Goal: Share content: Share content

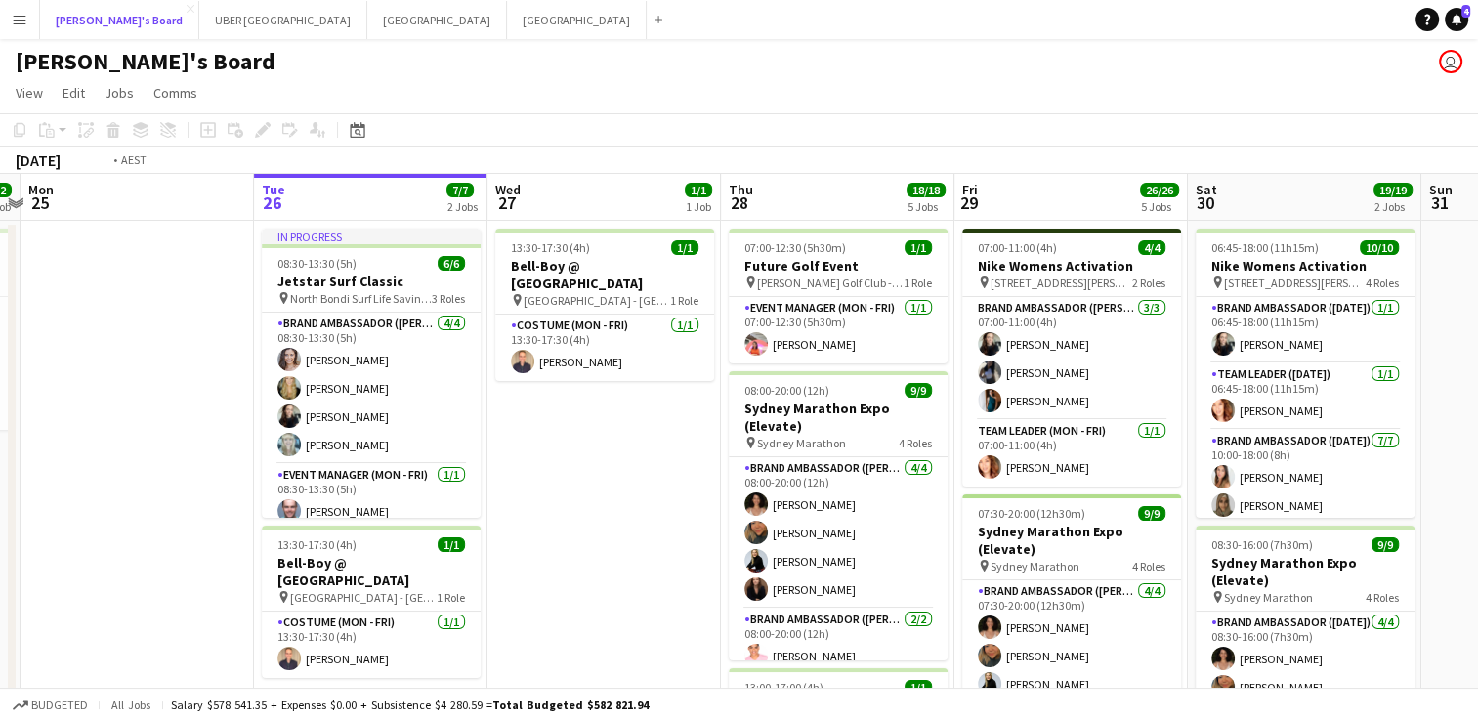
scroll to position [0, 516]
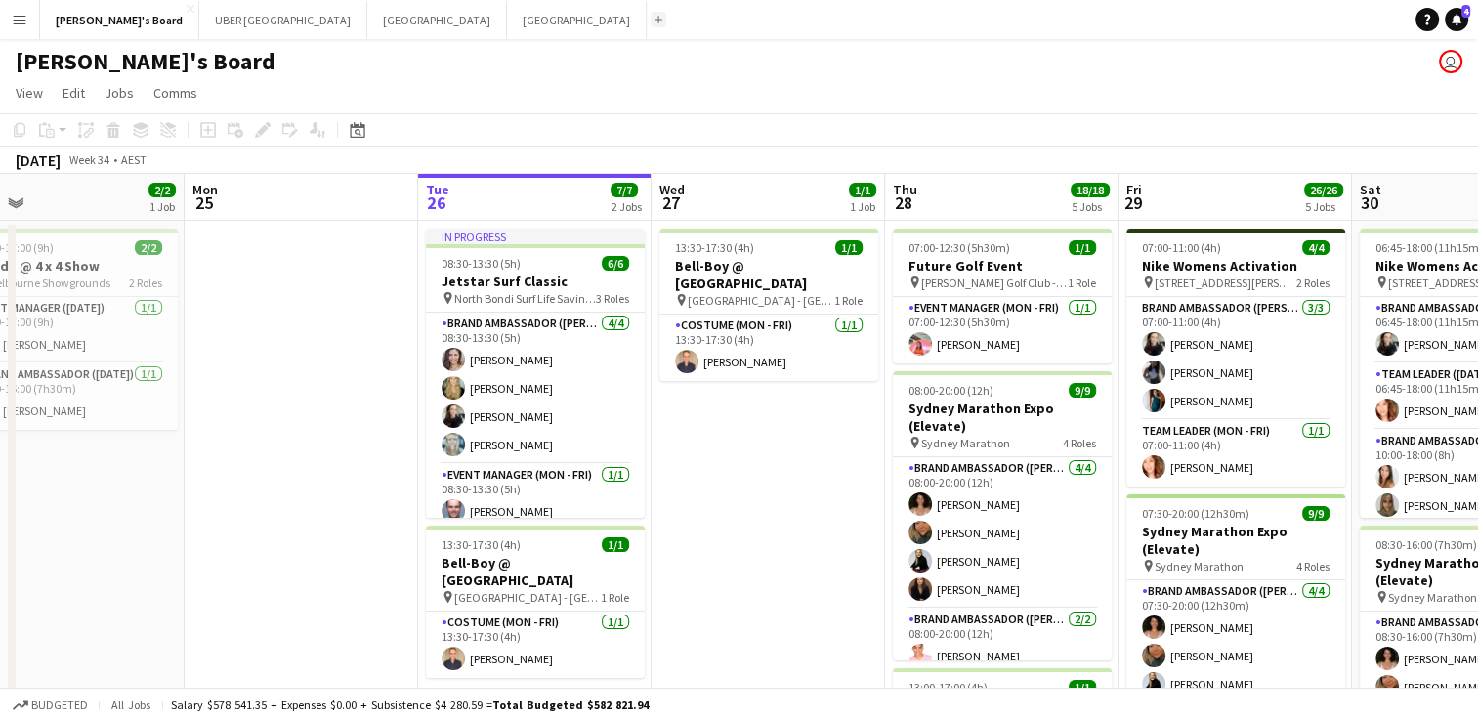
click at [655, 19] on app-icon "Add" at bounding box center [659, 20] width 8 height 8
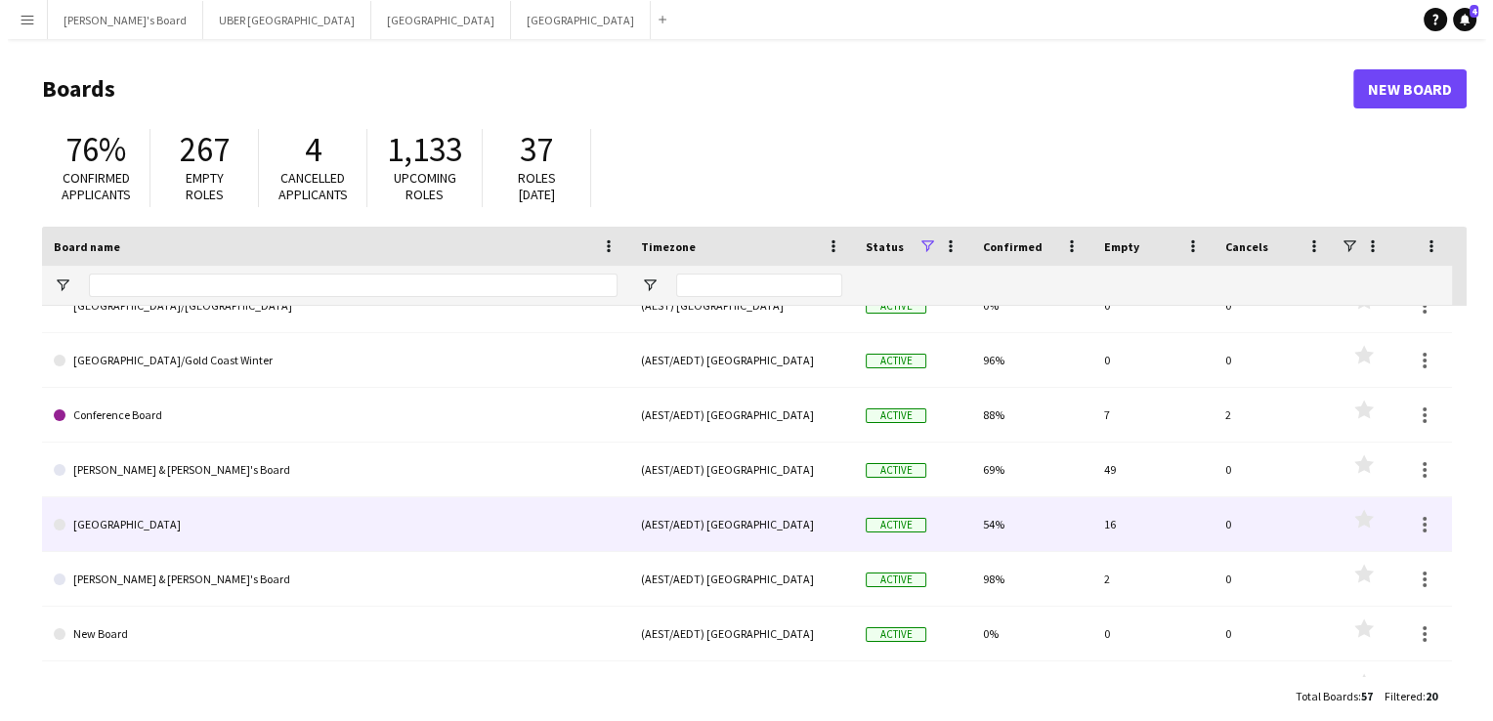
scroll to position [82, 0]
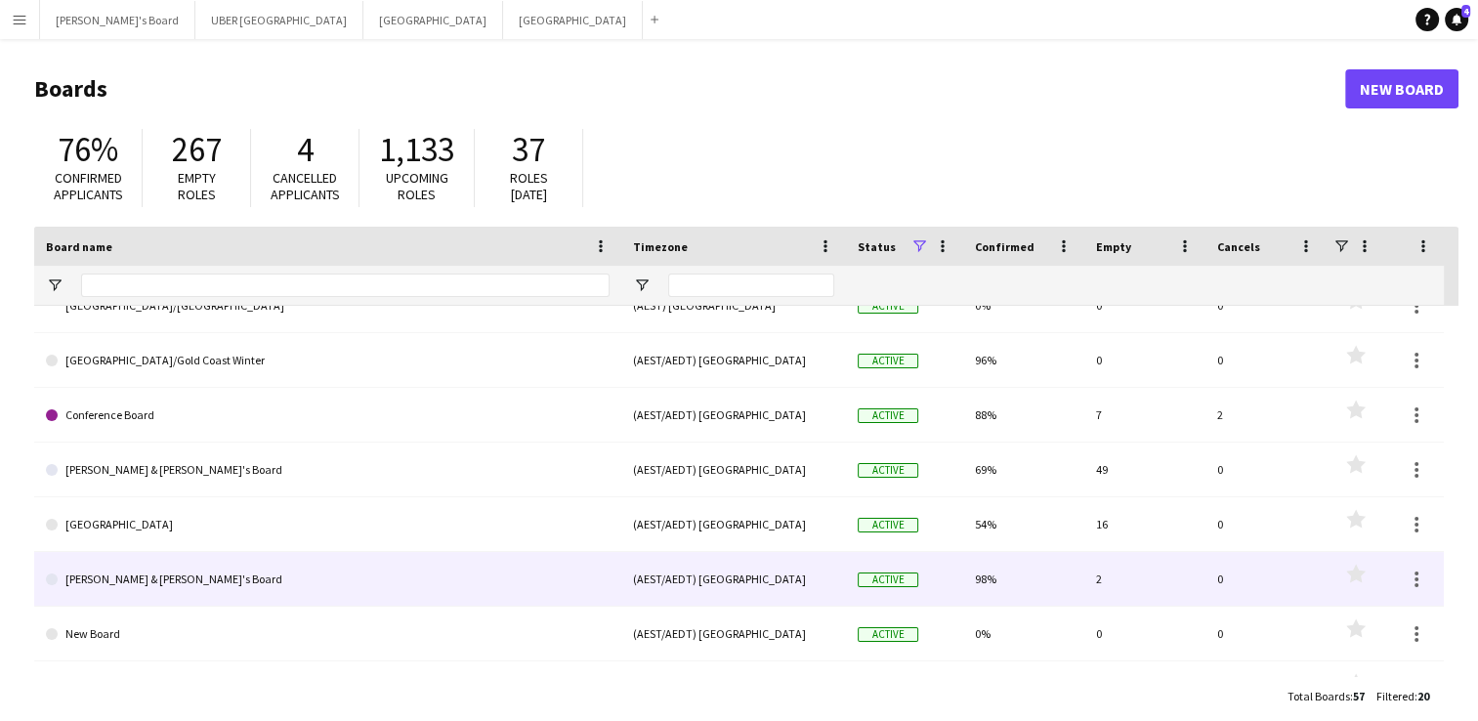
click at [118, 579] on link "[PERSON_NAME] & [PERSON_NAME]'s Board" at bounding box center [328, 579] width 564 height 55
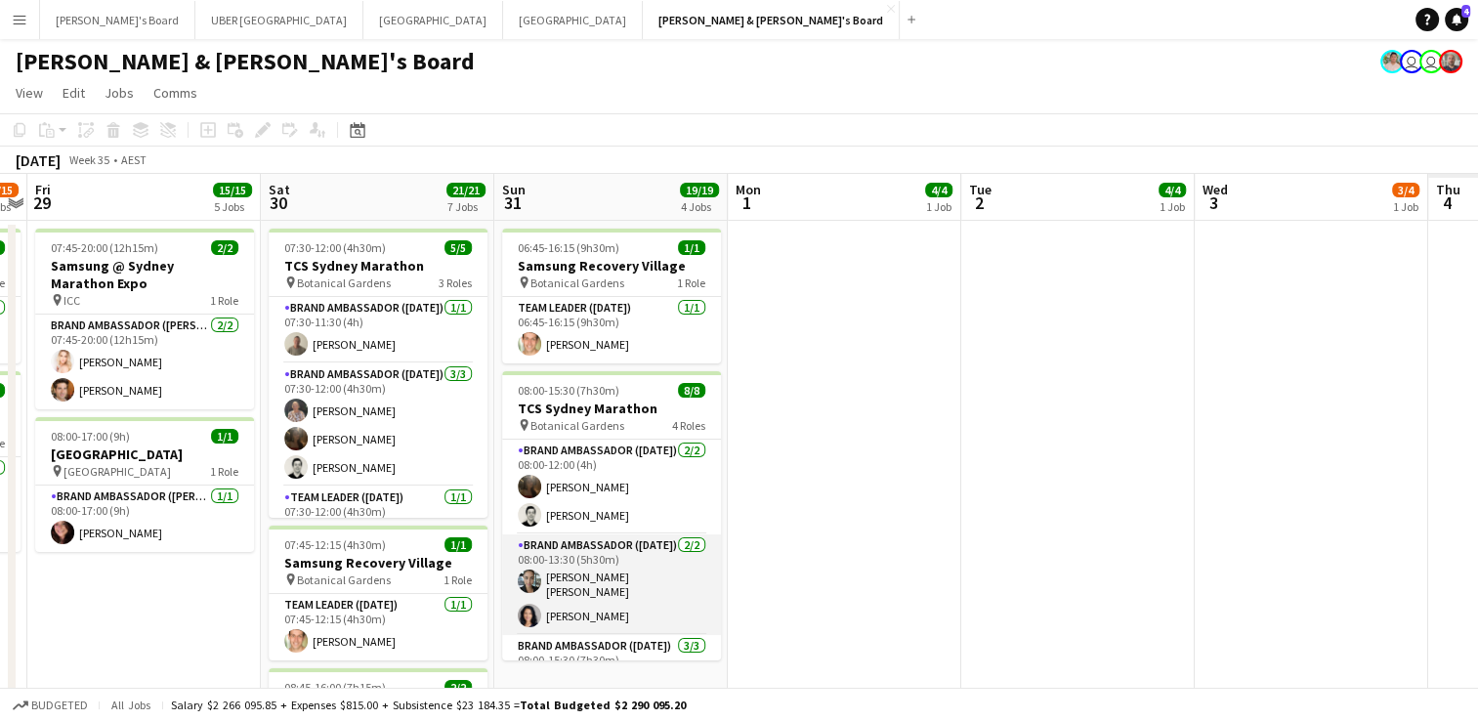
scroll to position [0, 910]
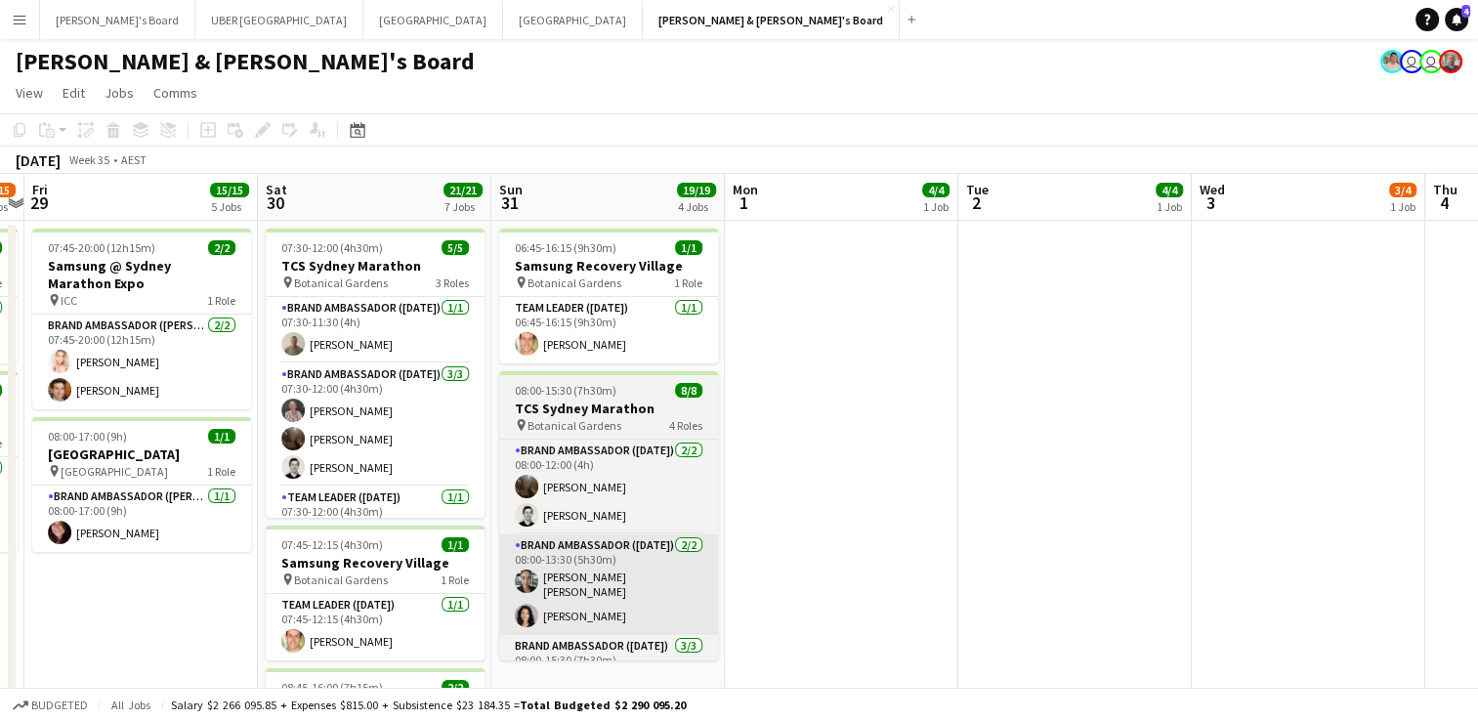
click at [1033, 536] on app-date-cell at bounding box center [1074, 565] width 233 height 688
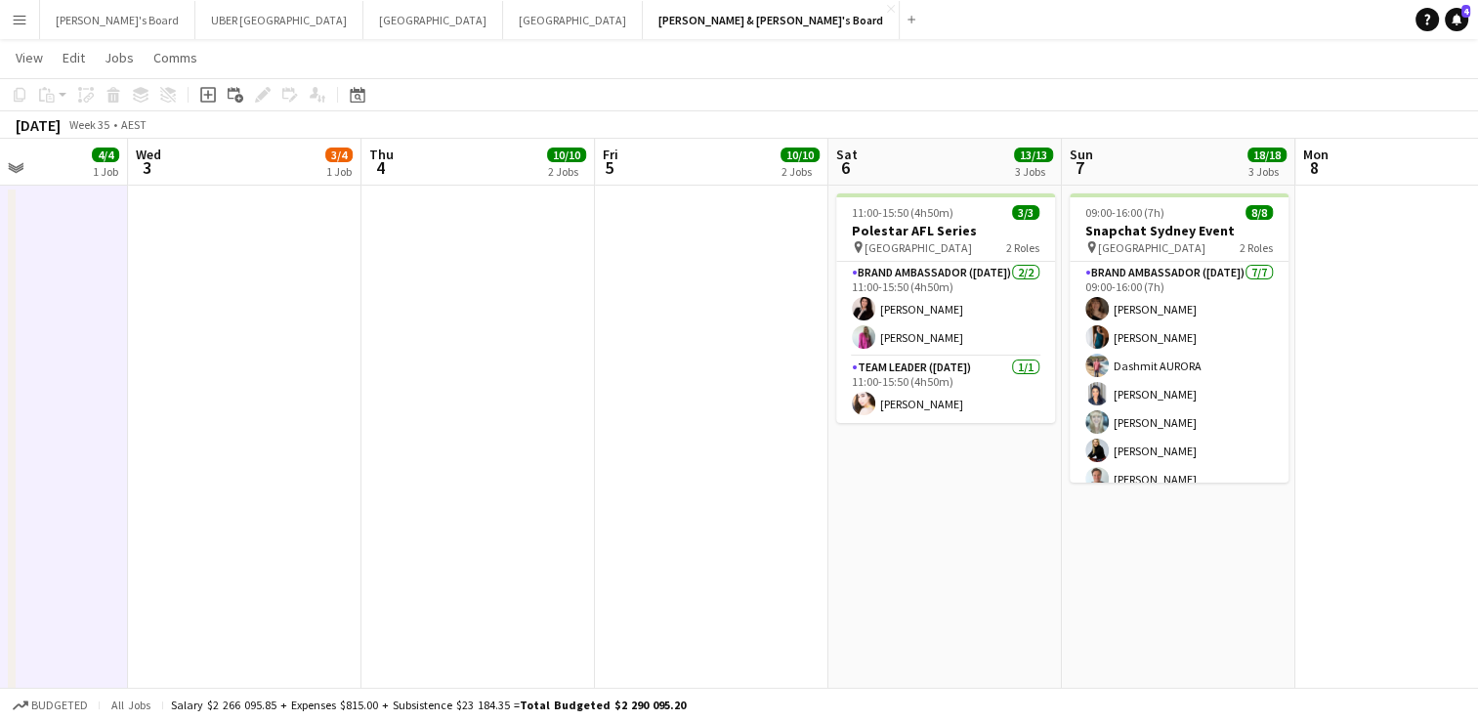
scroll to position [0, 805]
click at [887, 10] on app-icon "Close" at bounding box center [891, 9] width 8 height 8
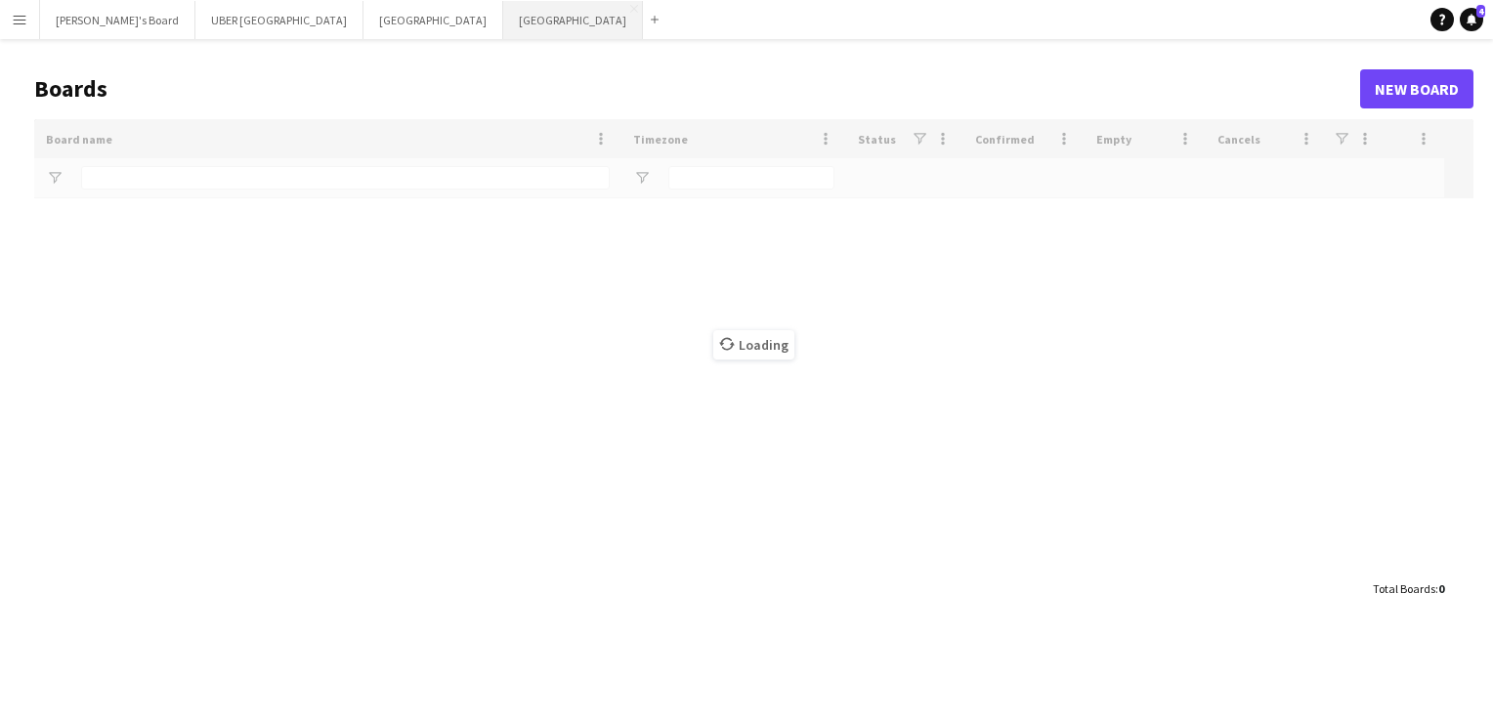
click at [503, 25] on button "Sydney Close" at bounding box center [573, 20] width 140 height 38
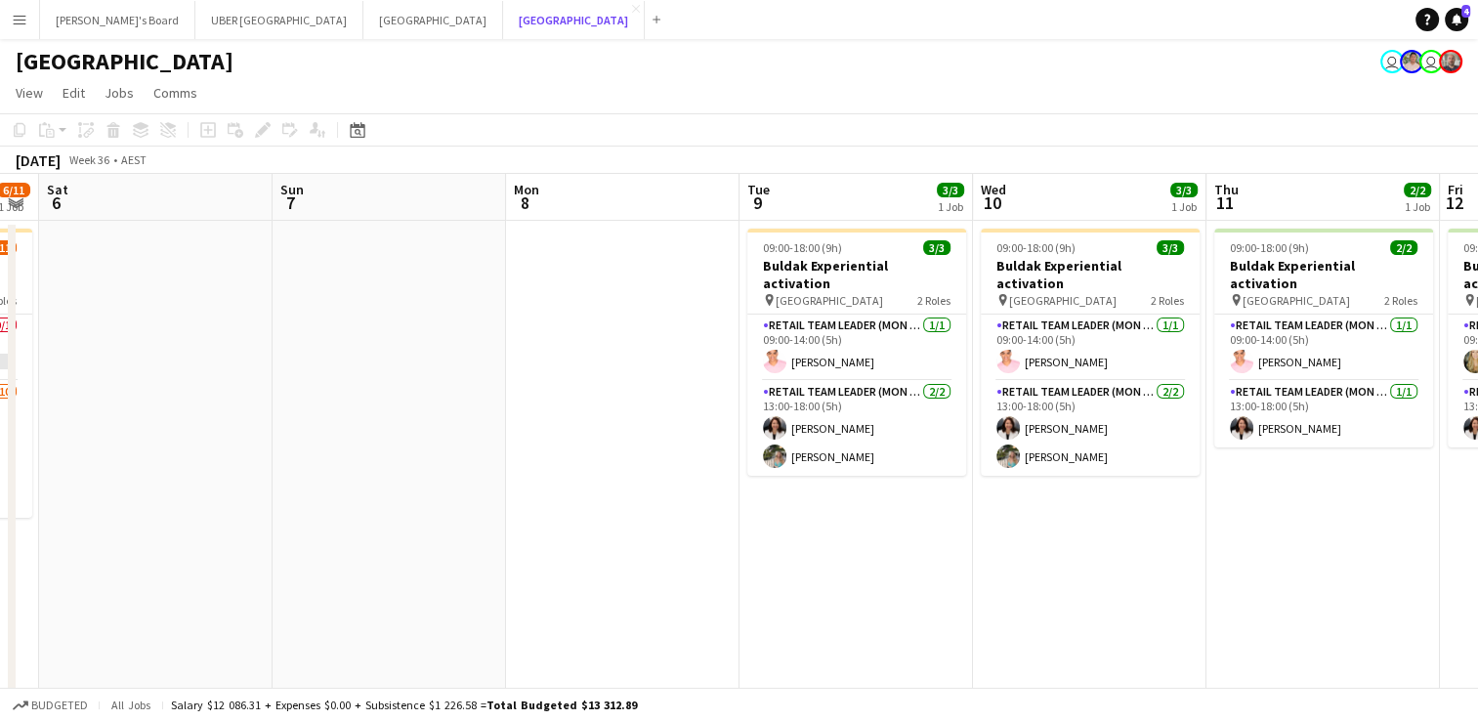
scroll to position [0, 421]
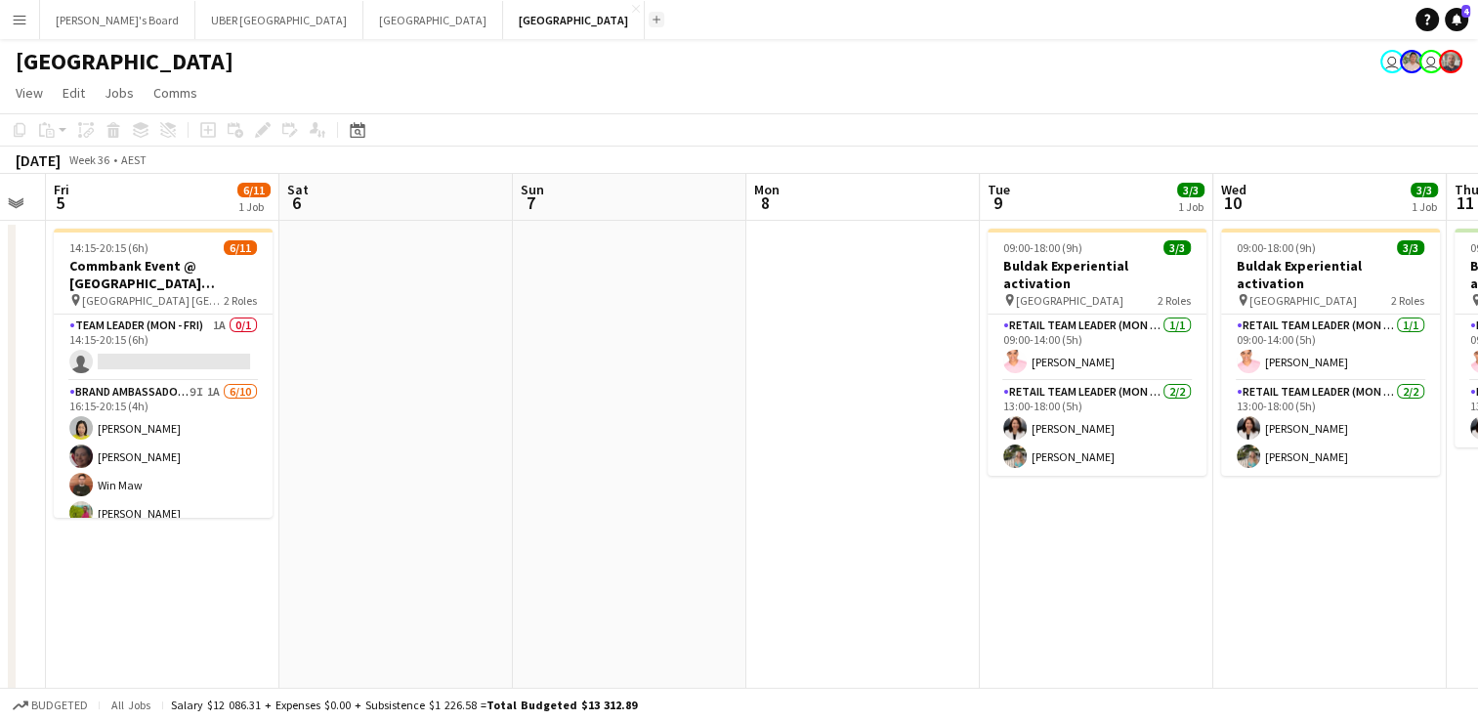
click at [653, 21] on app-icon "Add" at bounding box center [657, 20] width 8 height 8
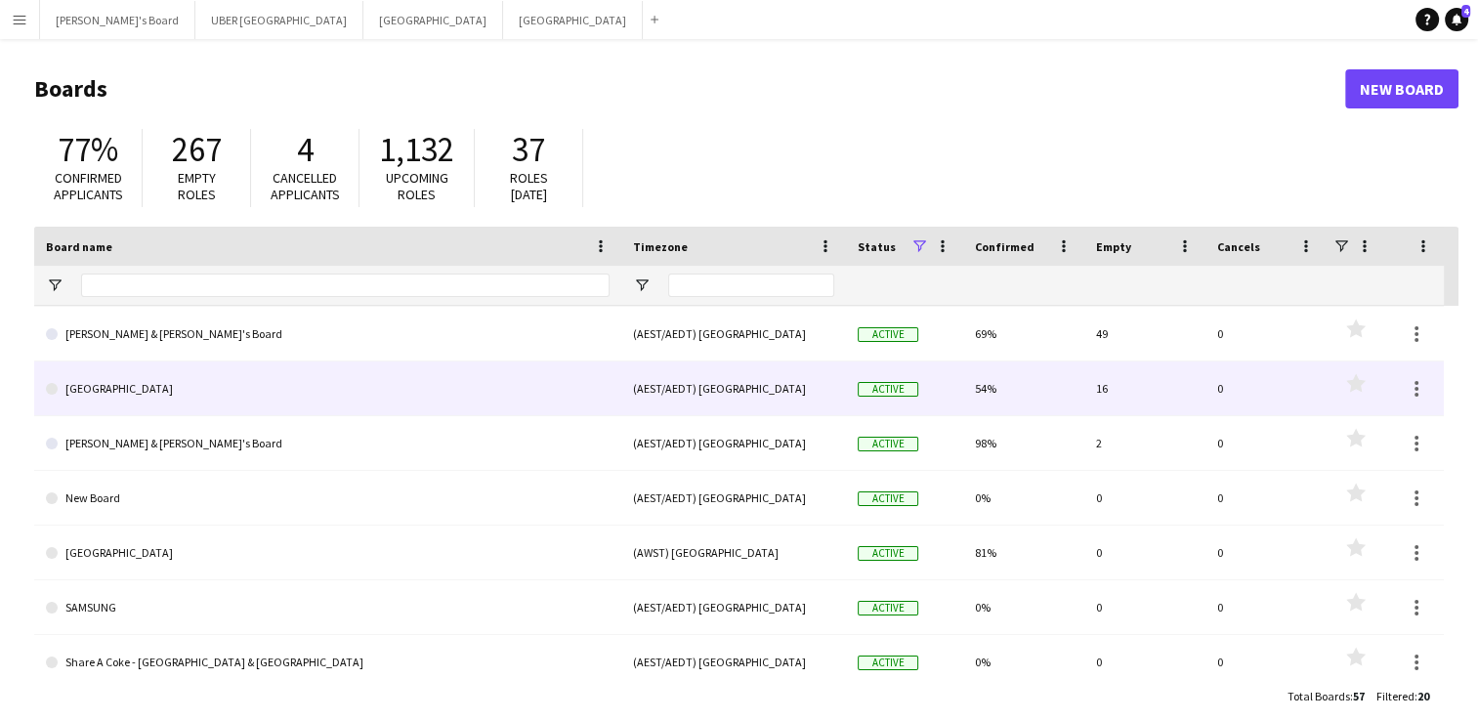
click at [94, 388] on link "[GEOGRAPHIC_DATA]" at bounding box center [328, 388] width 564 height 55
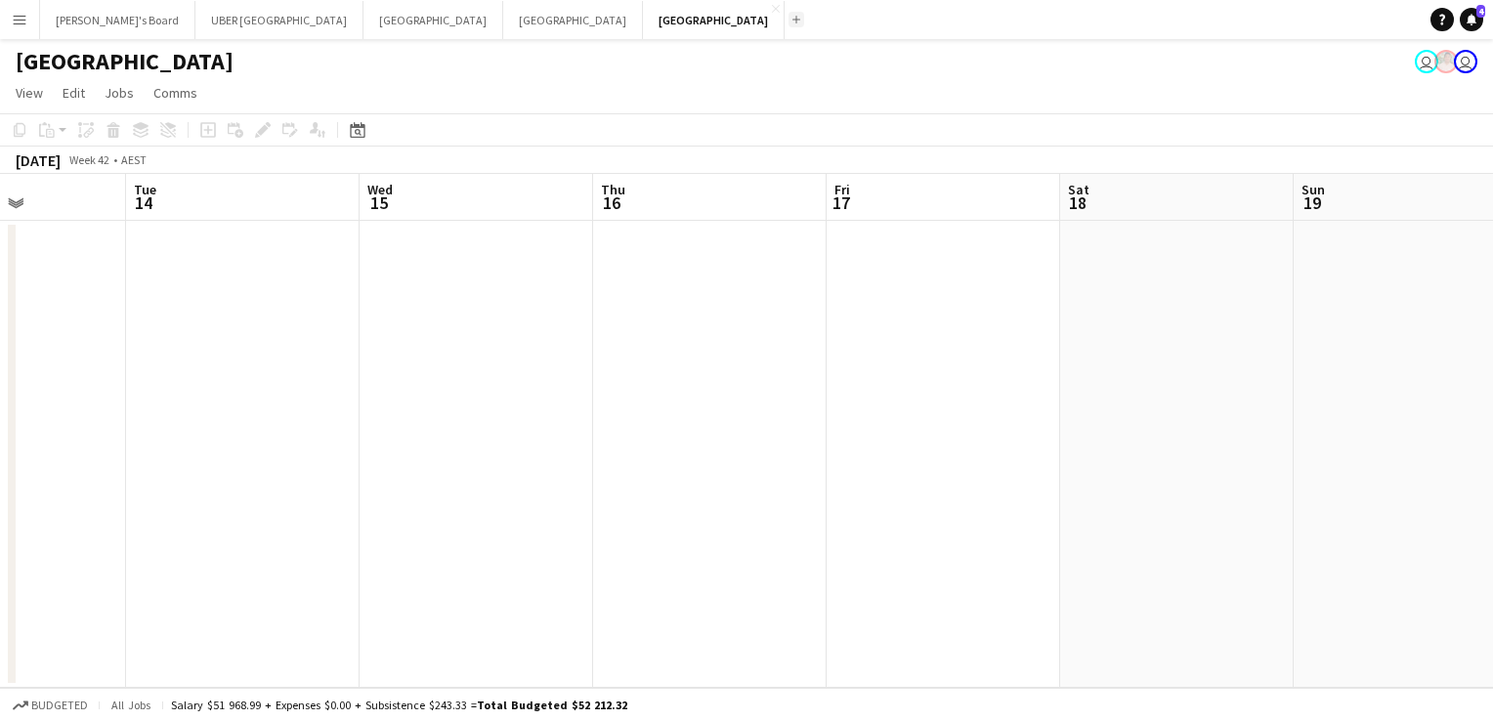
click at [792, 21] on app-icon "Add" at bounding box center [796, 20] width 8 height 8
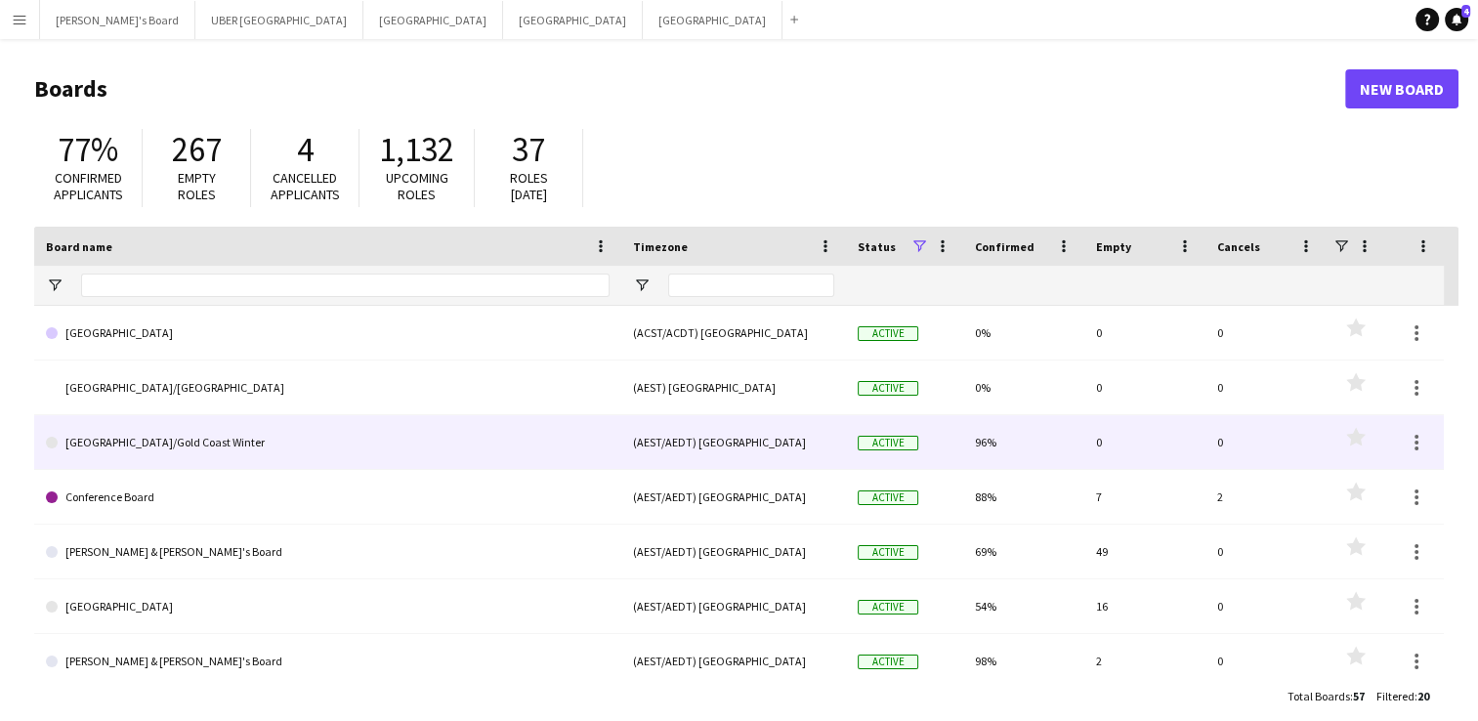
click at [84, 445] on link "[GEOGRAPHIC_DATA]/Gold Coast Winter" at bounding box center [328, 442] width 564 height 55
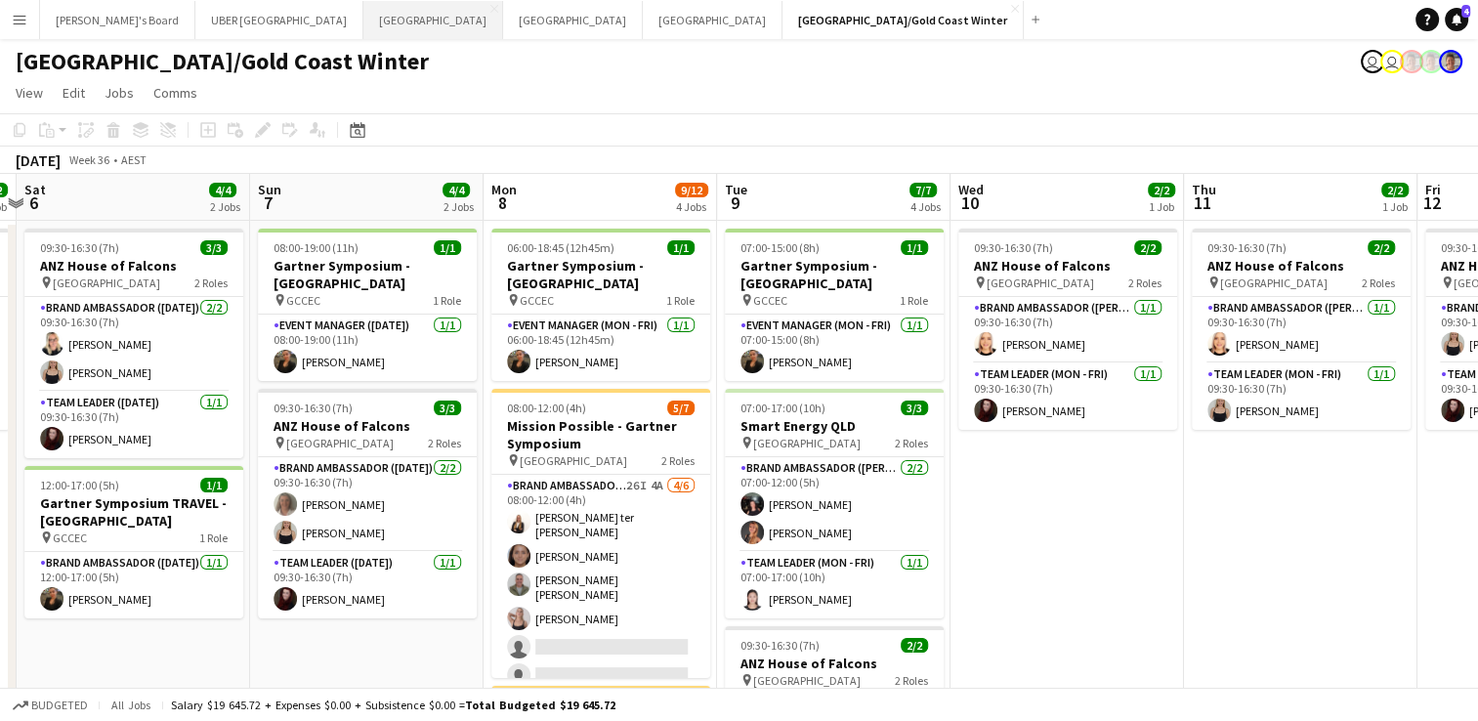
click at [363, 21] on button "Perth Close" at bounding box center [433, 20] width 140 height 38
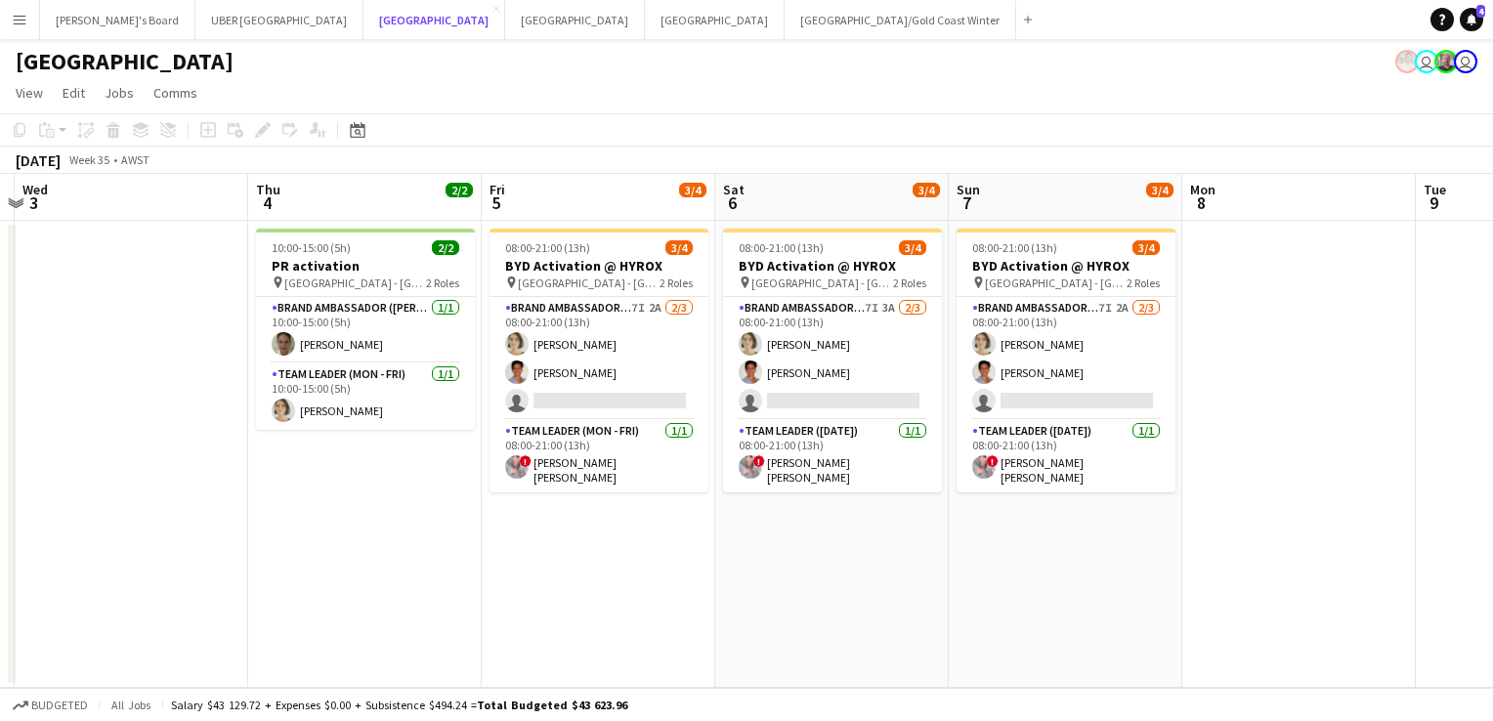
scroll to position [0, 687]
click at [645, 18] on button "Melbourne Close" at bounding box center [715, 20] width 140 height 38
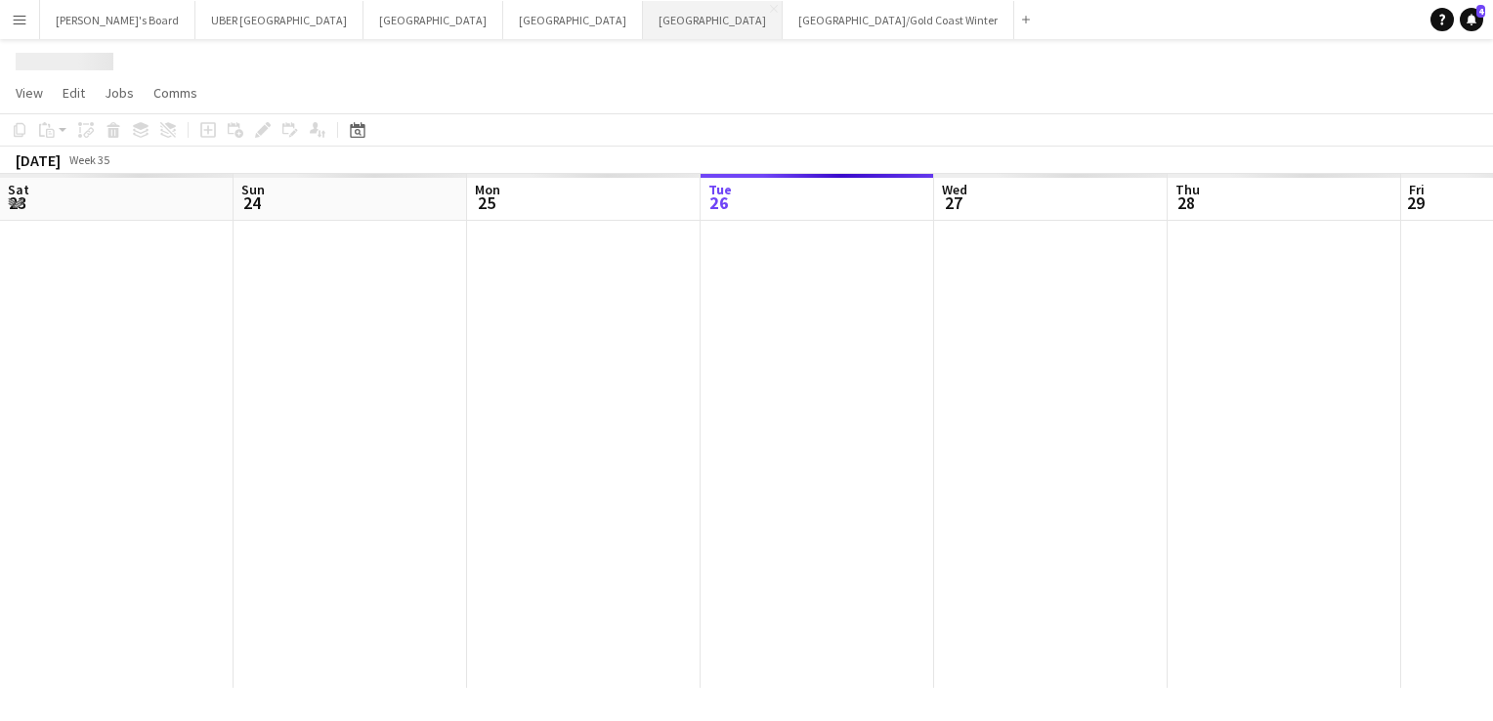
scroll to position [0, 467]
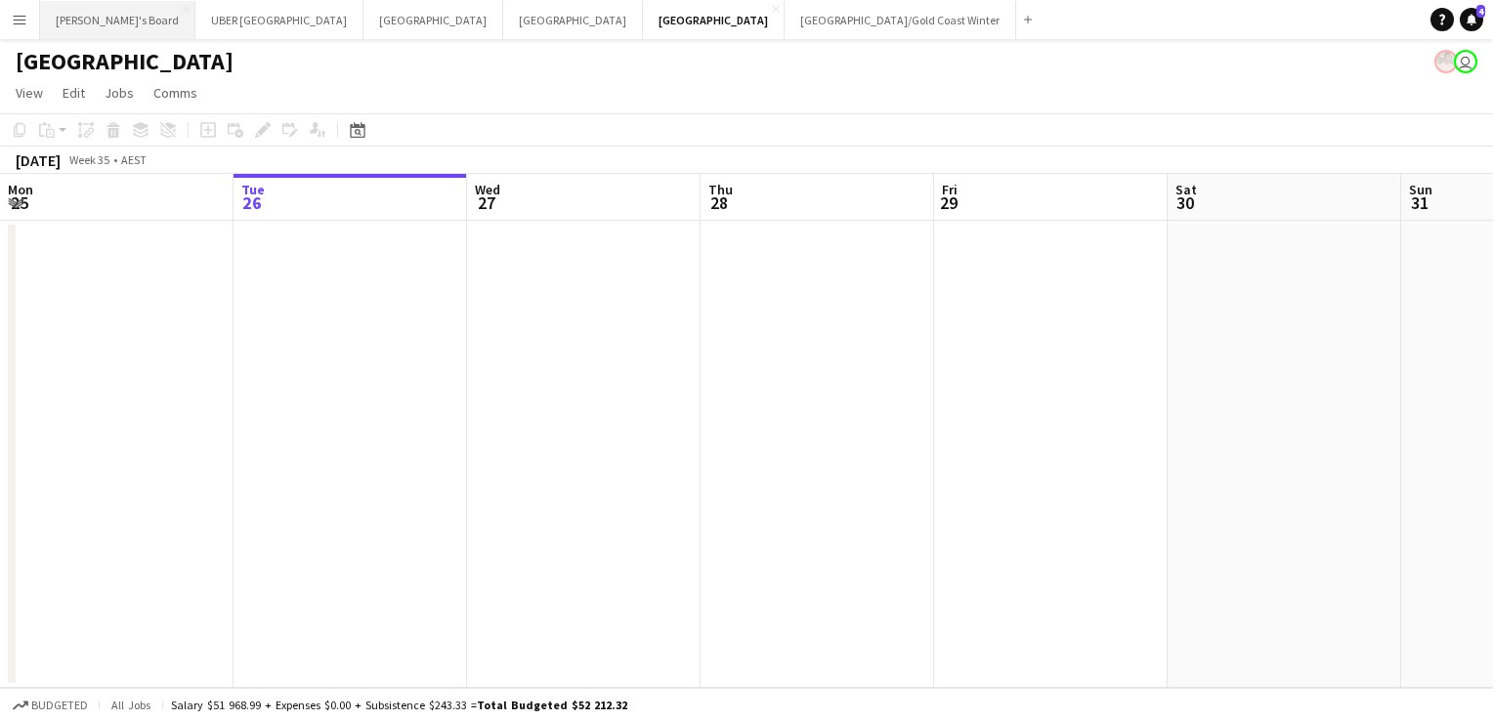
click at [86, 20] on button "Tennille's Board Close" at bounding box center [117, 20] width 155 height 38
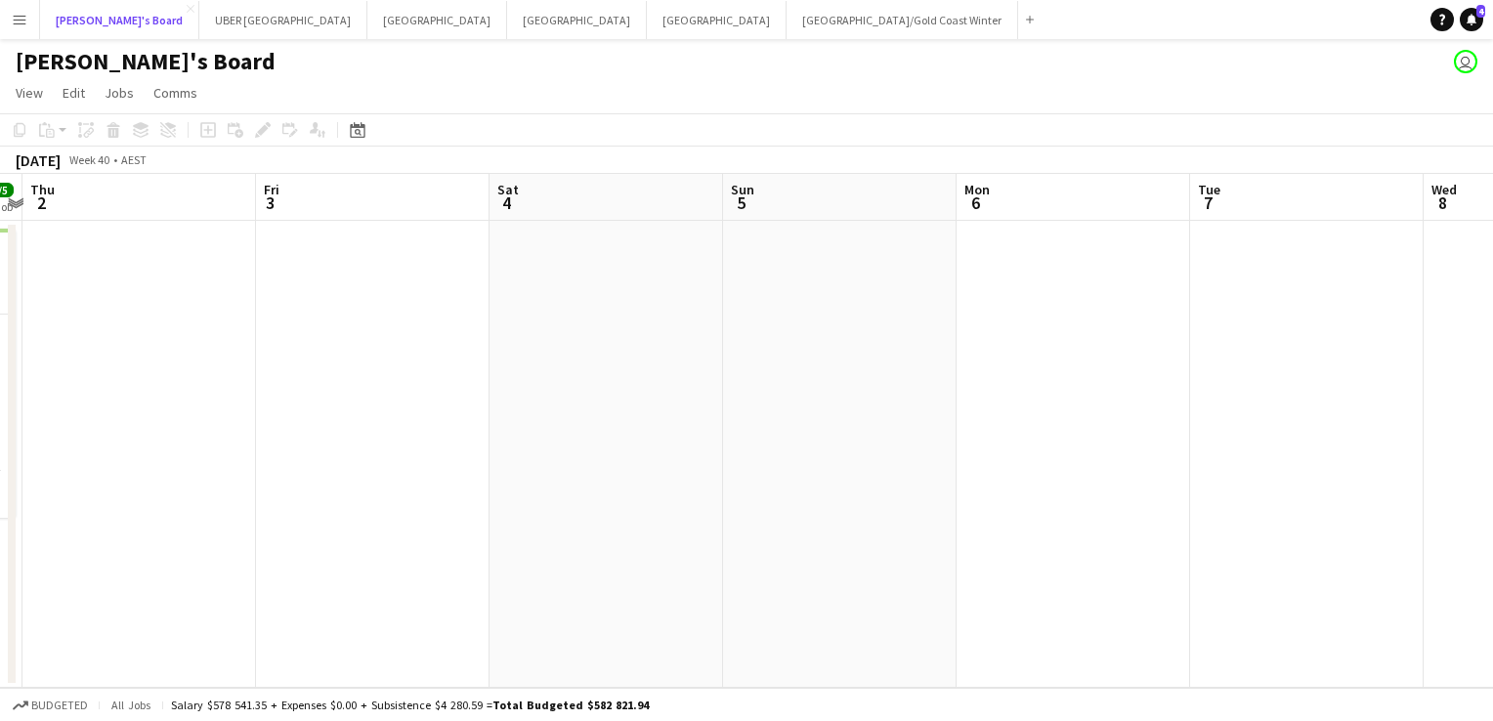
scroll to position [0, 507]
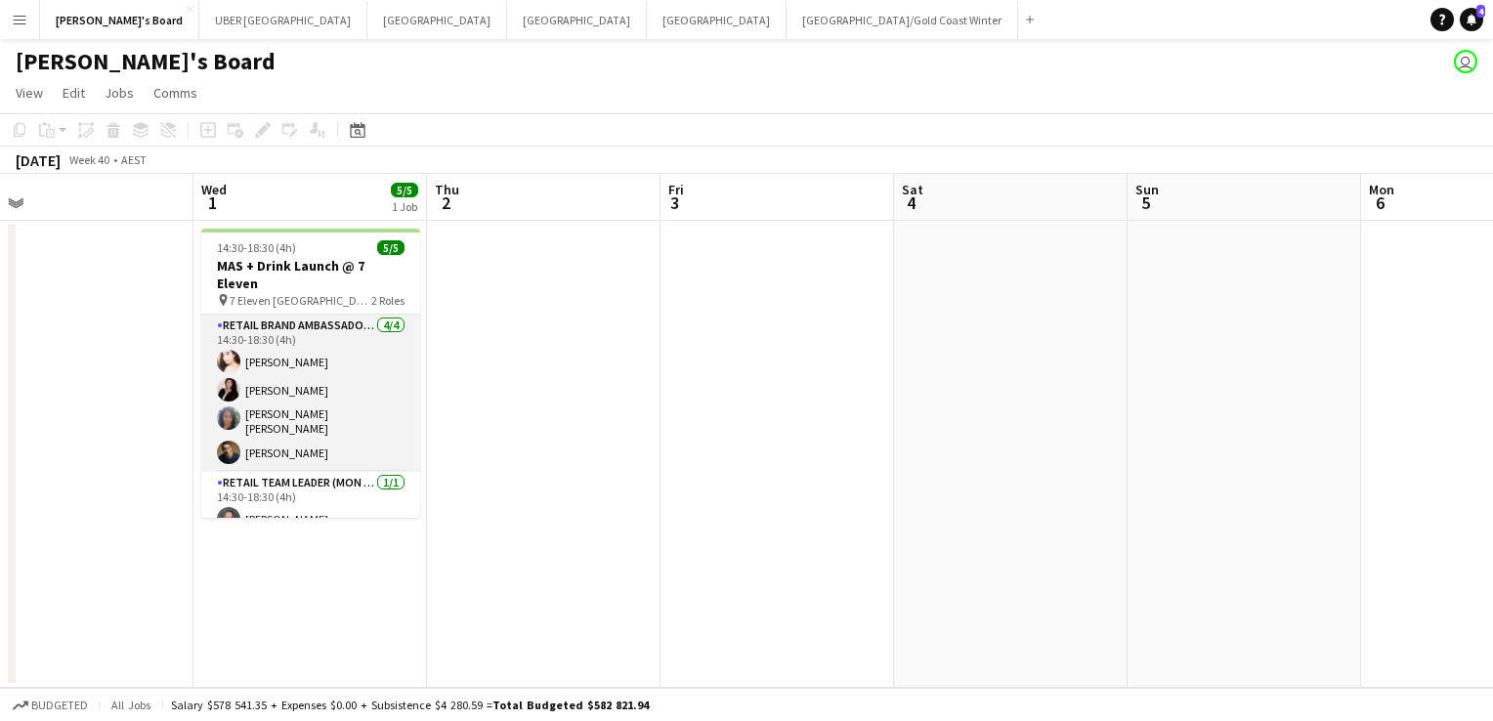
click at [338, 338] on app-card-role "RETAIL Brand Ambassador (Mon - Fri) [DATE] 14:30-18:30 (4h) [PERSON_NAME] [PERS…" at bounding box center [310, 393] width 219 height 157
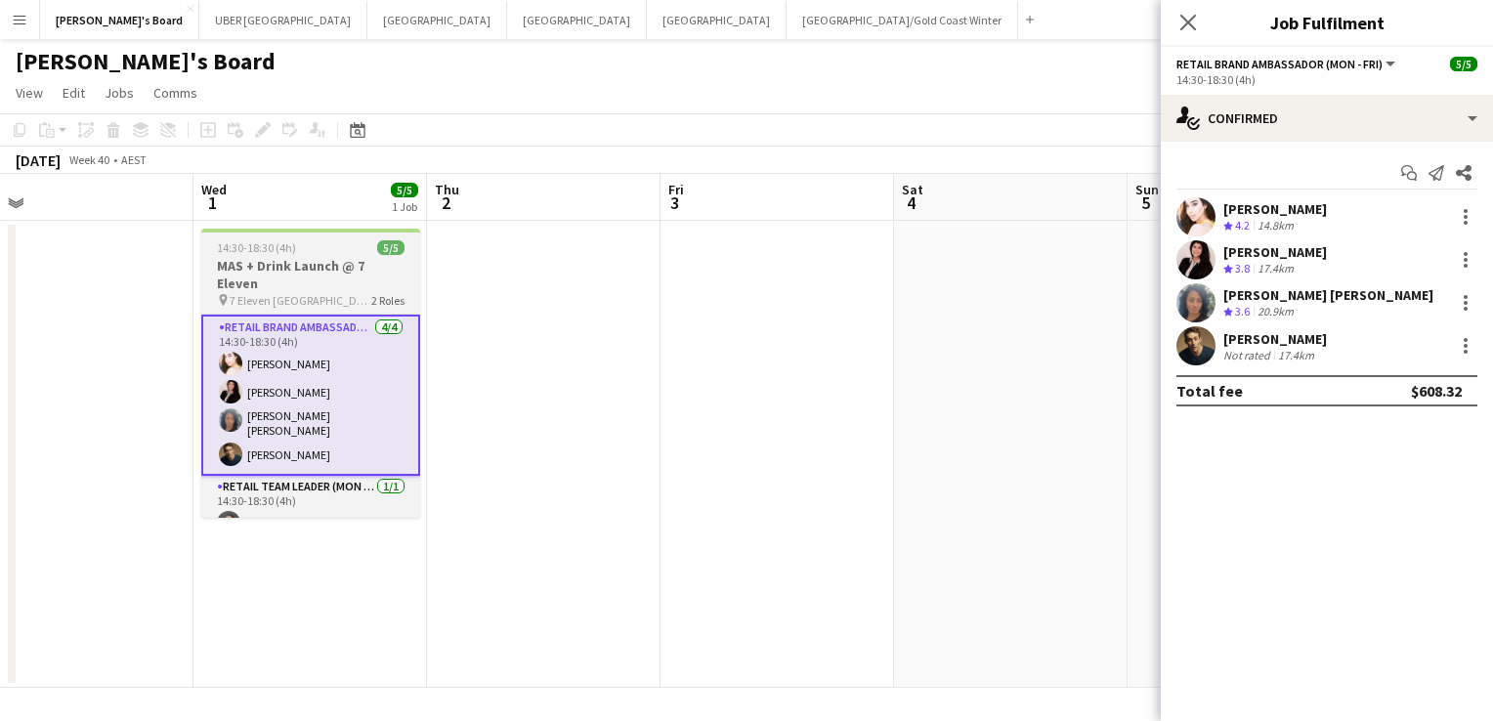
click at [329, 293] on span "7 Eleven [GEOGRAPHIC_DATA]" at bounding box center [301, 300] width 142 height 15
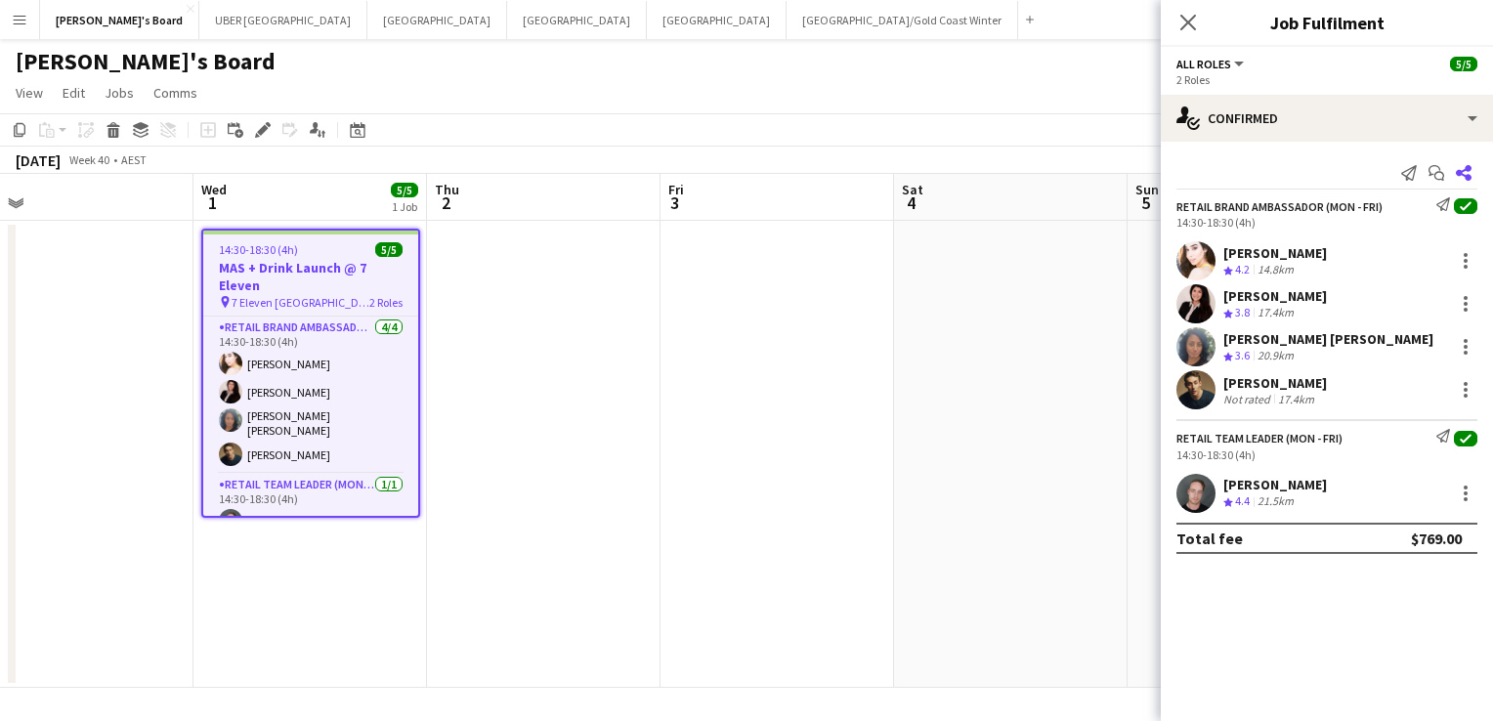
click at [1460, 175] on icon at bounding box center [1464, 173] width 16 height 16
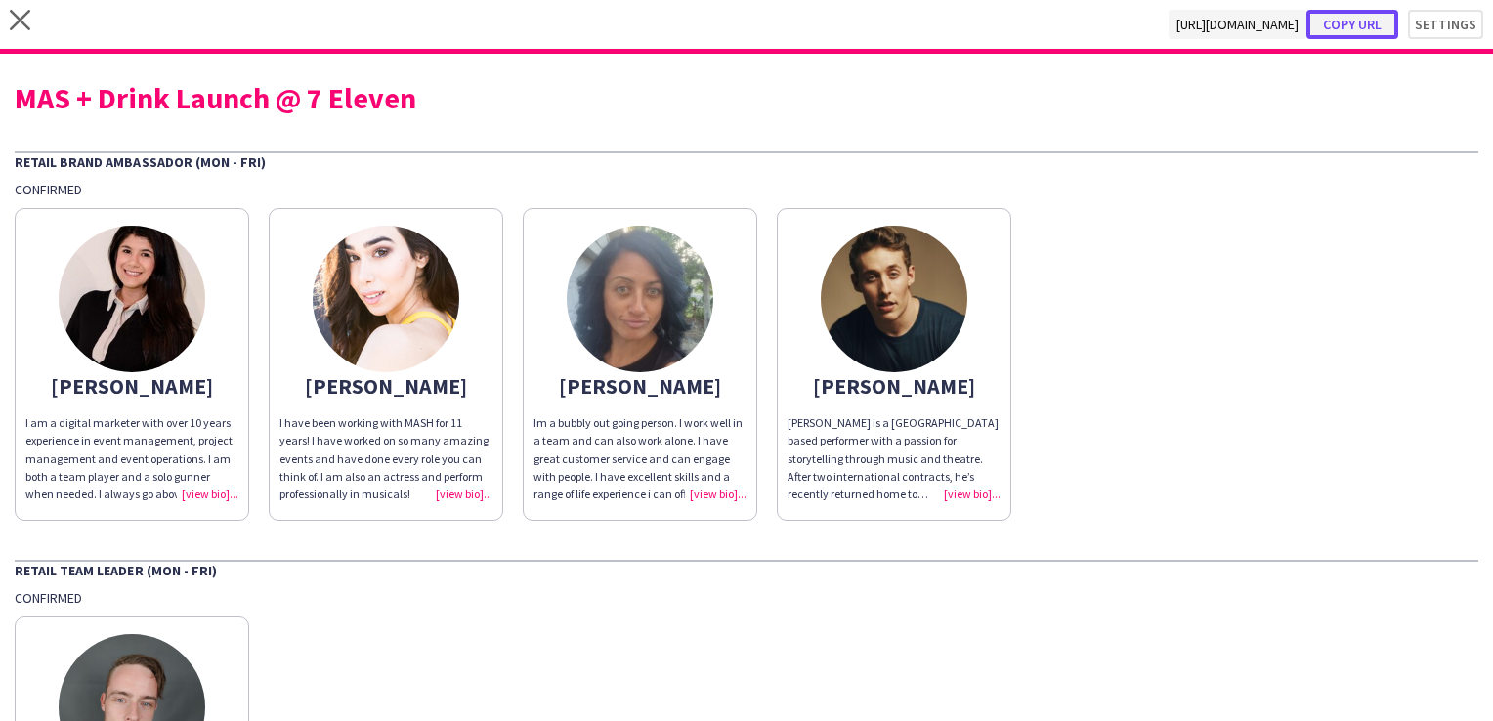
click at [1346, 19] on button "Copy url" at bounding box center [1352, 24] width 92 height 29
type textarea "**********"
click at [27, 18] on icon "close" at bounding box center [20, 20] width 21 height 21
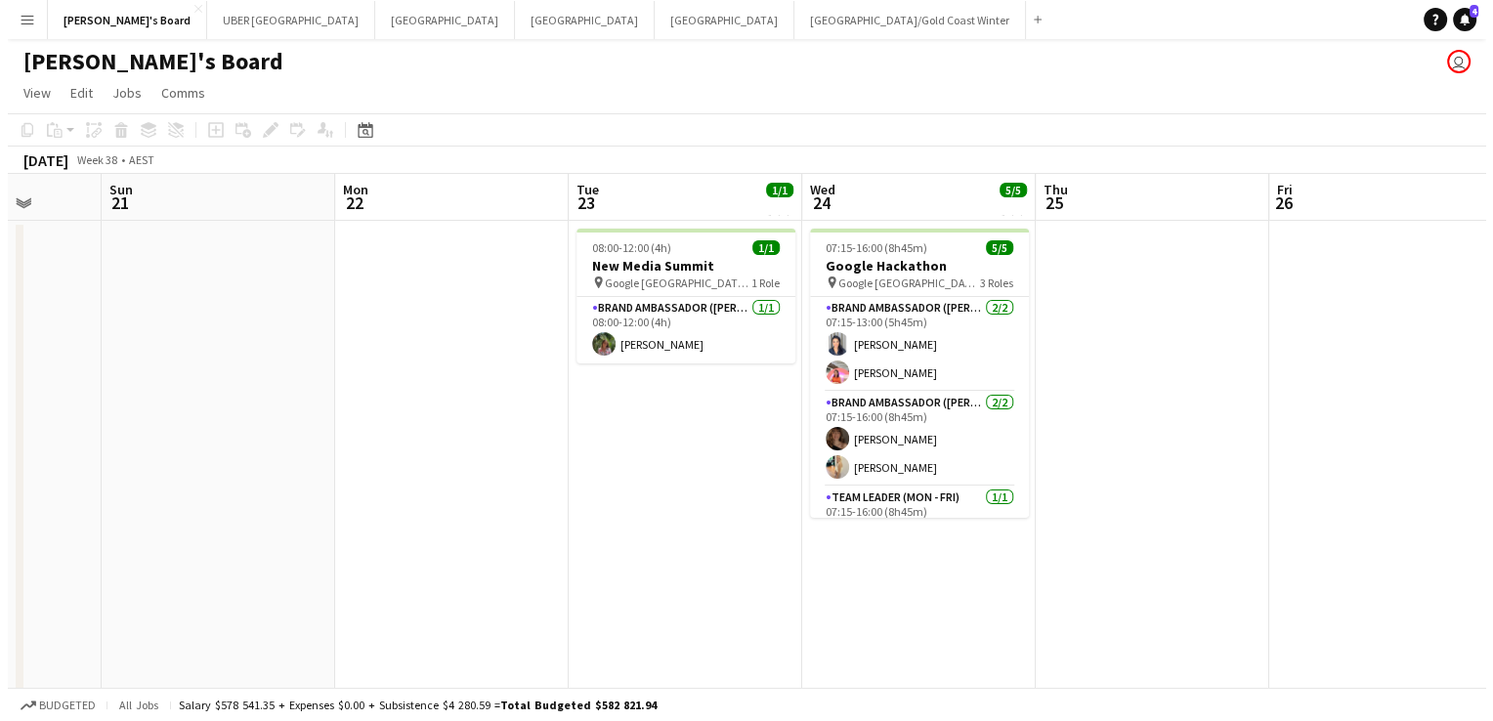
scroll to position [0, 860]
